Goal: Task Accomplishment & Management: Manage account settings

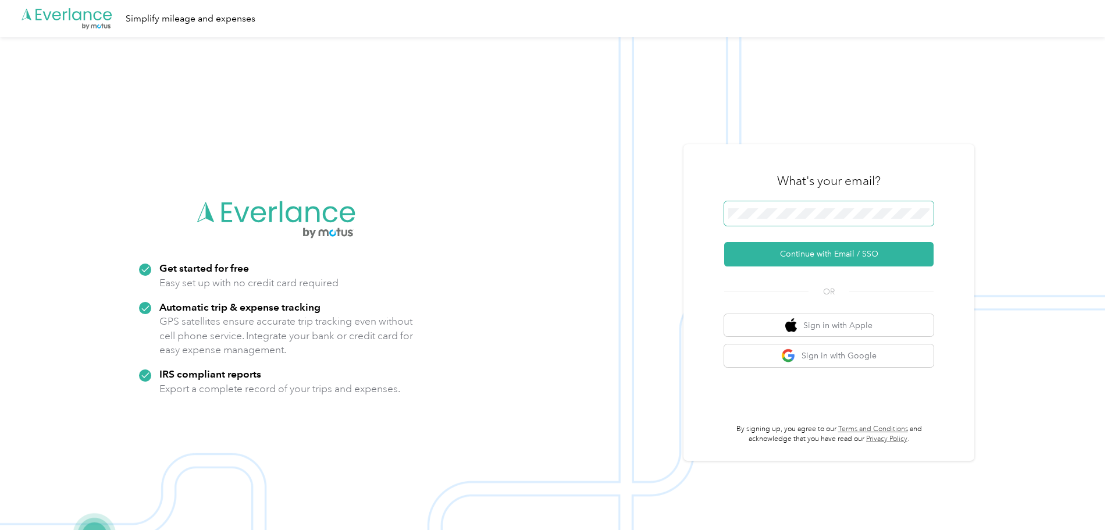
click at [898, 222] on span at bounding box center [828, 213] width 209 height 24
click at [867, 258] on button "Continue with Email / SSO" at bounding box center [828, 254] width 209 height 24
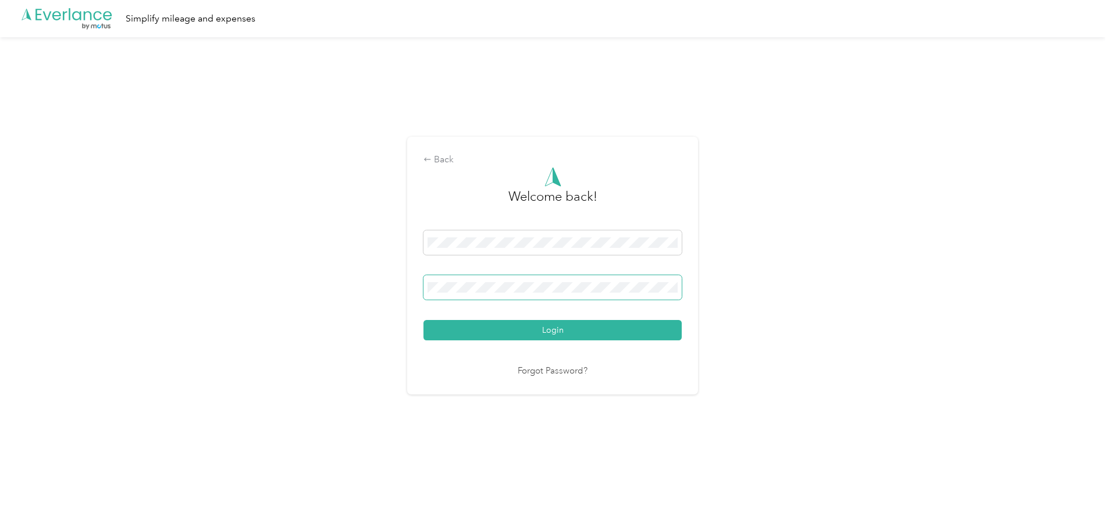
click at [424, 320] on button "Login" at bounding box center [553, 330] width 258 height 20
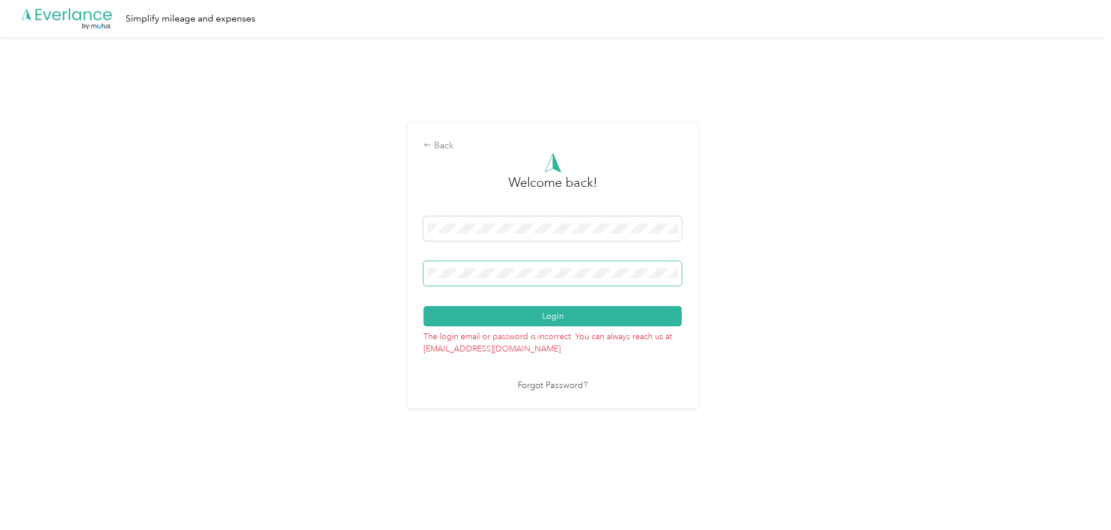
click at [424, 306] on button "Login" at bounding box center [553, 316] width 258 height 20
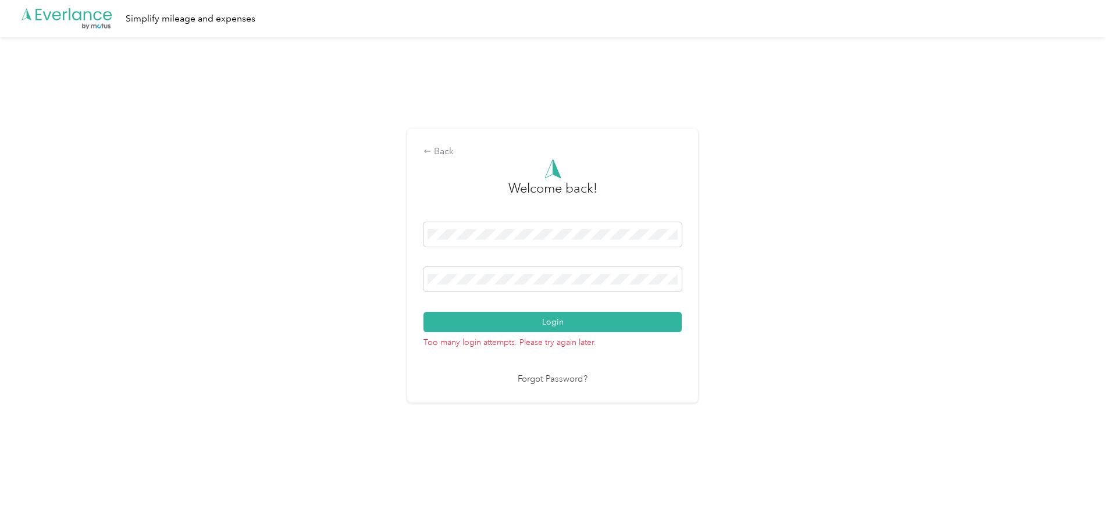
click at [565, 380] on link "Forgot Password?" at bounding box center [553, 379] width 70 height 13
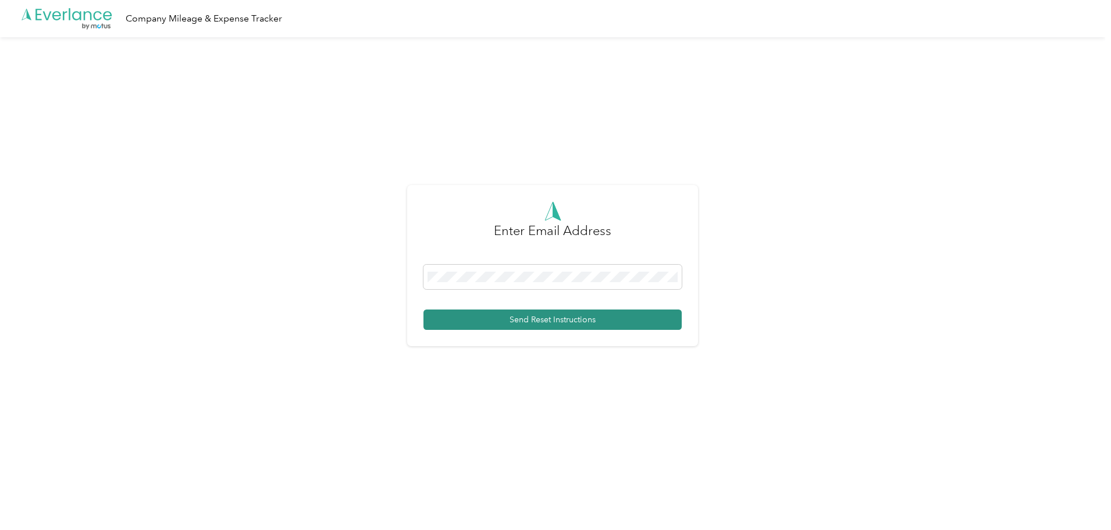
click at [570, 318] on button "Send Reset Instructions" at bounding box center [553, 319] width 258 height 20
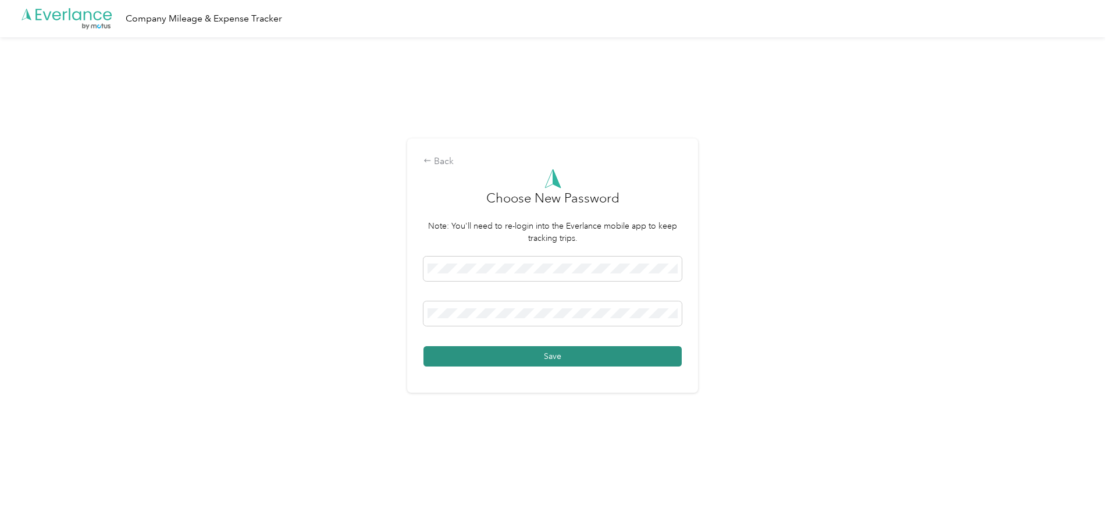
click at [614, 359] on button "Save" at bounding box center [553, 356] width 258 height 20
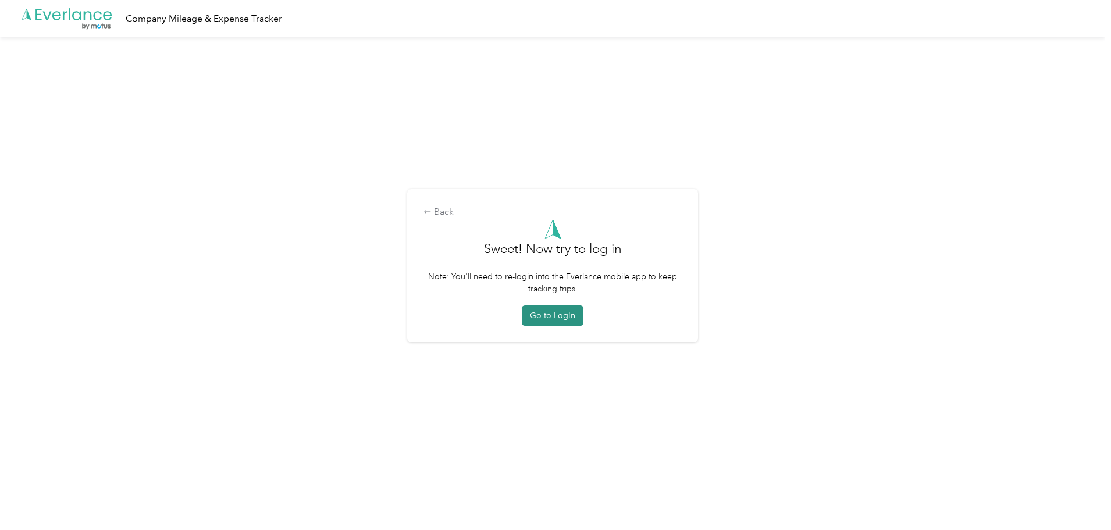
click at [564, 314] on button "Go to Login" at bounding box center [553, 315] width 62 height 20
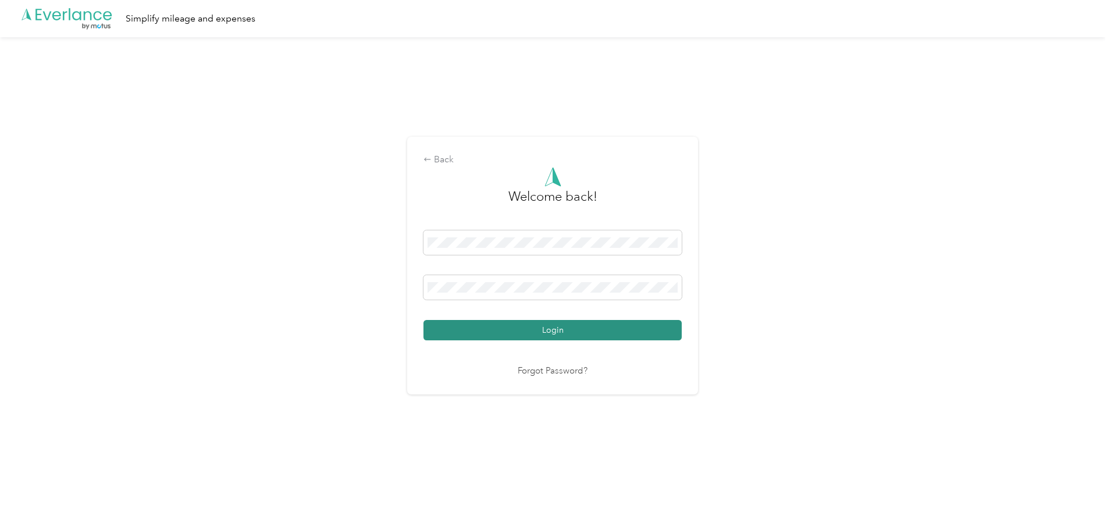
click at [538, 326] on button "Login" at bounding box center [553, 330] width 258 height 20
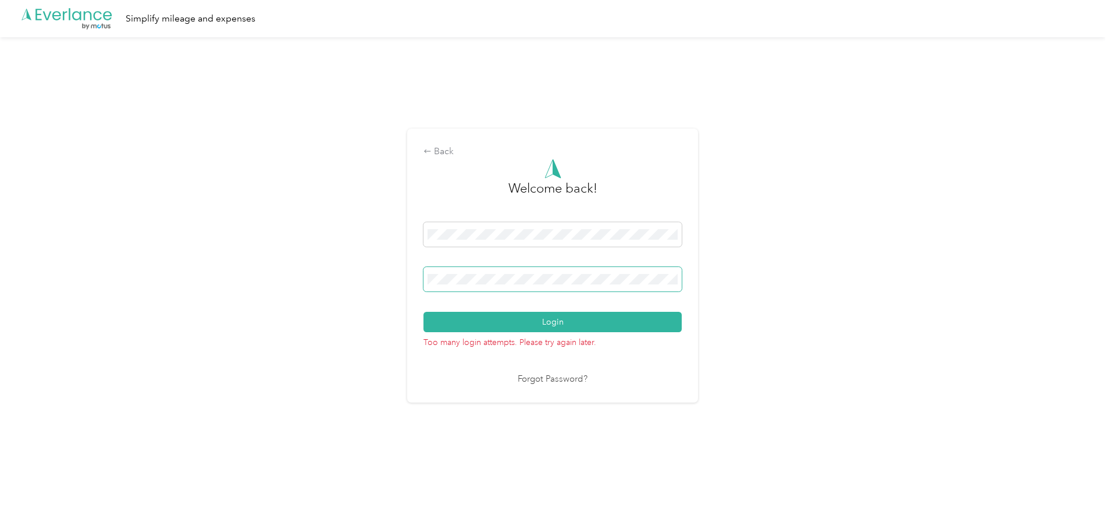
click at [295, 246] on div "Back Welcome back! Login Too many login attempts. Please try again later. Forgo…" at bounding box center [552, 270] width 1105 height 467
click at [315, 337] on div "Back Welcome back! Login Too many login attempts. Please try again later. Forgo…" at bounding box center [552, 270] width 1105 height 467
click at [814, 276] on div "Back Welcome back! Login Too many login attempts. Please try again later. Forgo…" at bounding box center [552, 270] width 1105 height 467
click at [34, 185] on div "Back Welcome back! Login Too many login attempts. Please try again later. Forgo…" at bounding box center [552, 270] width 1105 height 467
click at [972, 317] on div "Back Welcome back! Login Too many login attempts. Please try again later. Forgo…" at bounding box center [552, 270] width 1105 height 467
